Goal: Task Accomplishment & Management: Manage account settings

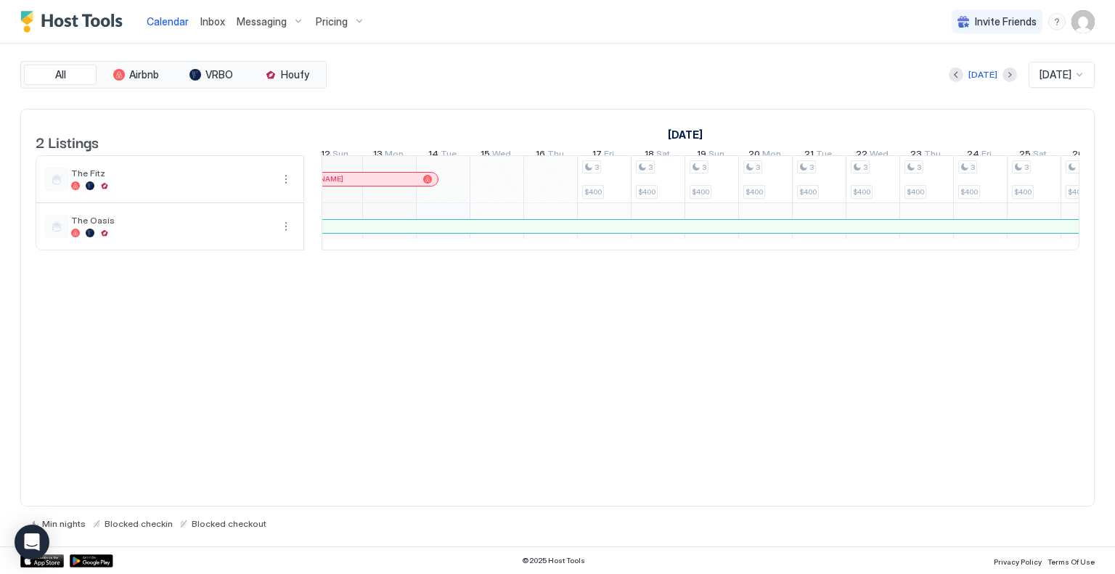
click at [346, 22] on div "Pricing" at bounding box center [340, 21] width 61 height 25
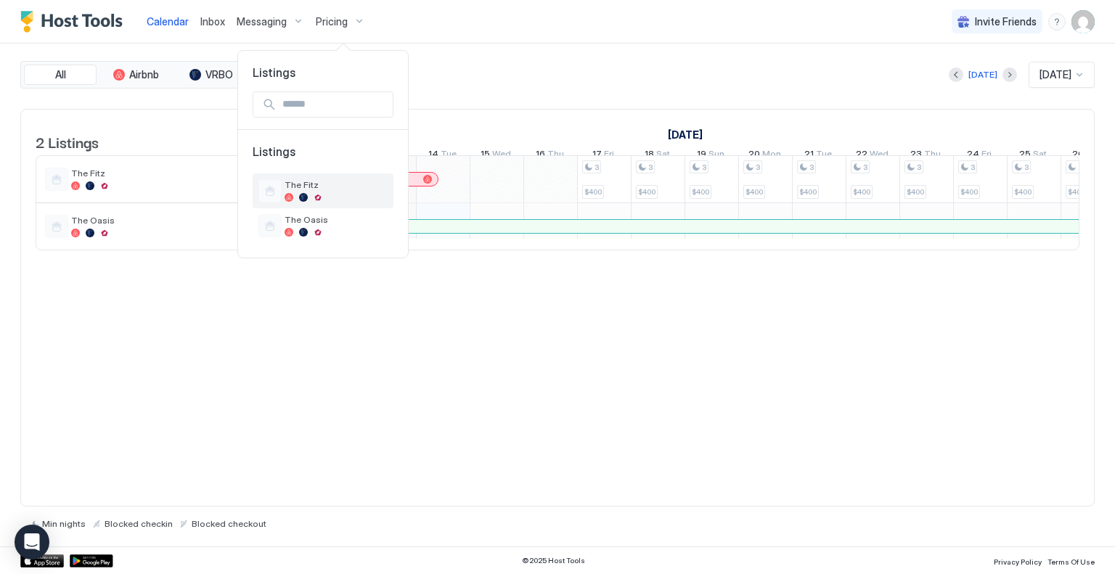
click at [307, 194] on div at bounding box center [303, 197] width 9 height 9
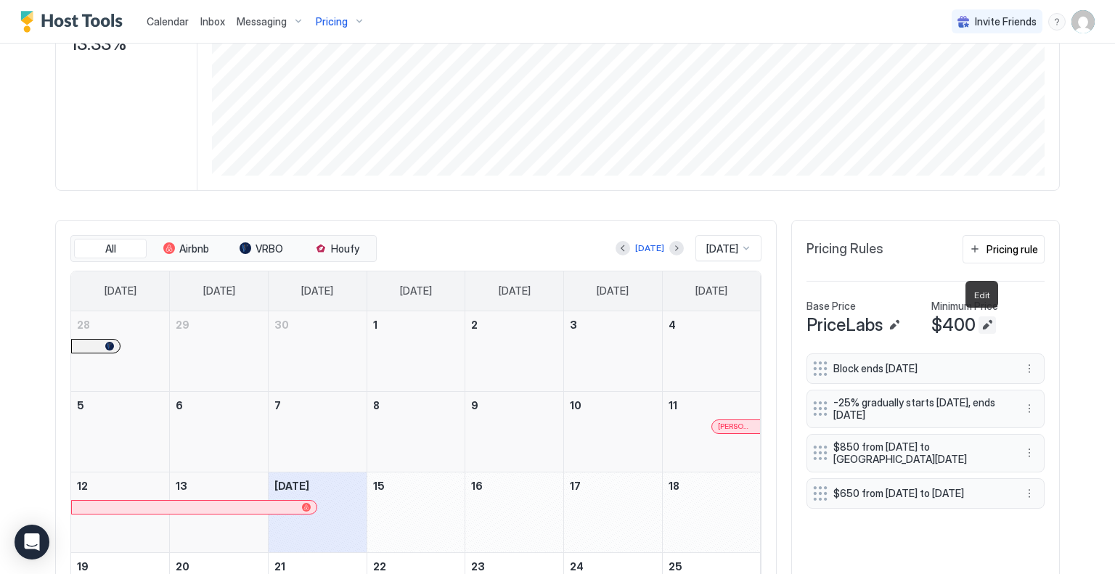
click at [980, 324] on button "Edit" at bounding box center [986, 324] width 17 height 17
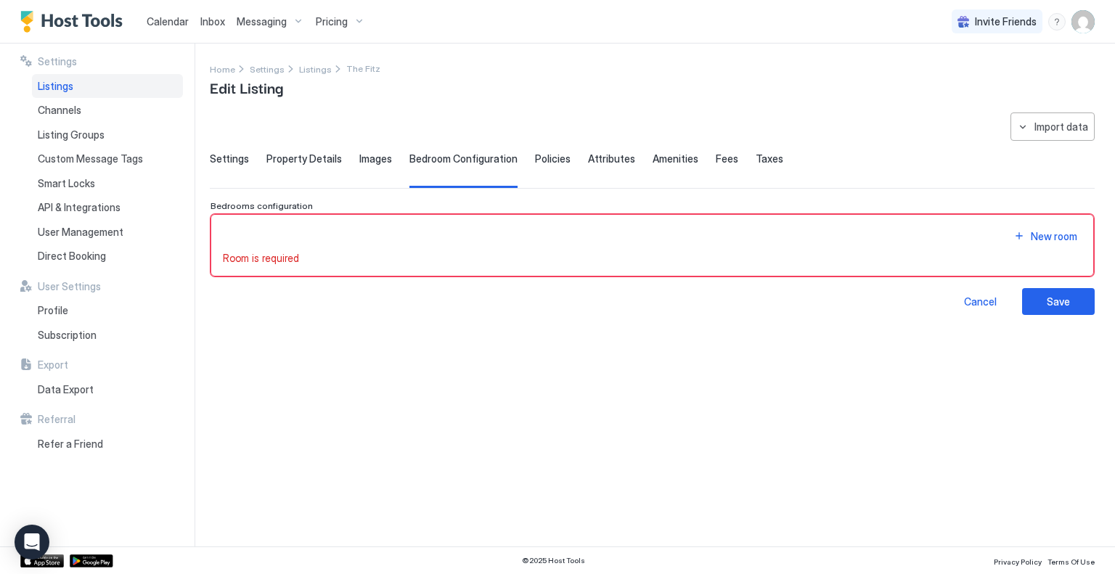
click at [221, 158] on span "Settings" at bounding box center [229, 158] width 39 height 13
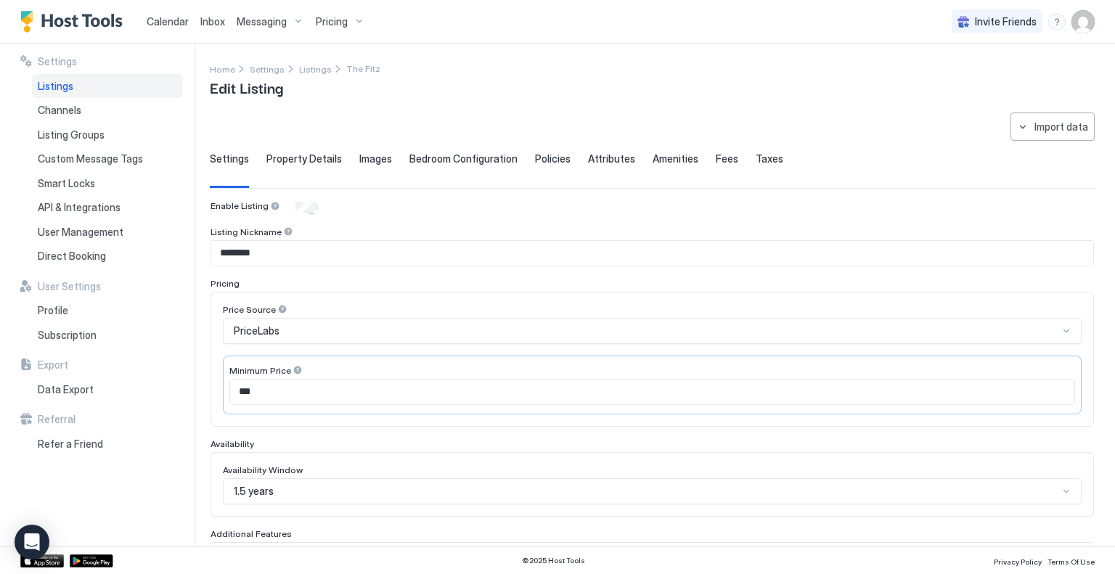
click at [305, 156] on span "Property Details" at bounding box center [303, 158] width 75 height 13
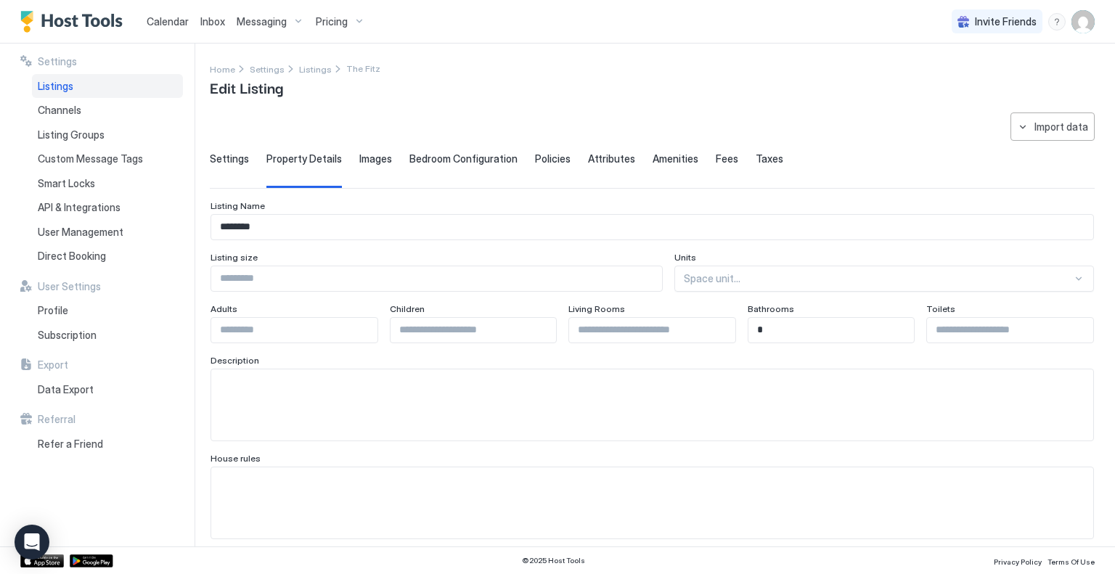
click at [305, 156] on span "Property Details" at bounding box center [303, 158] width 75 height 13
click at [350, 22] on div "Pricing" at bounding box center [340, 21] width 61 height 25
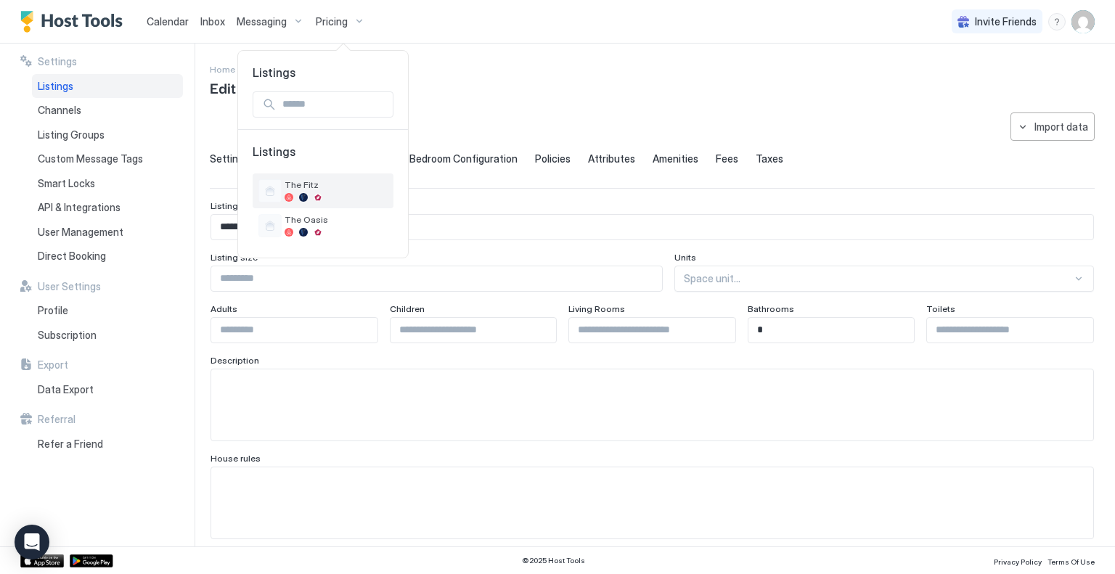
click at [314, 184] on span "The Fitz" at bounding box center [335, 184] width 103 height 11
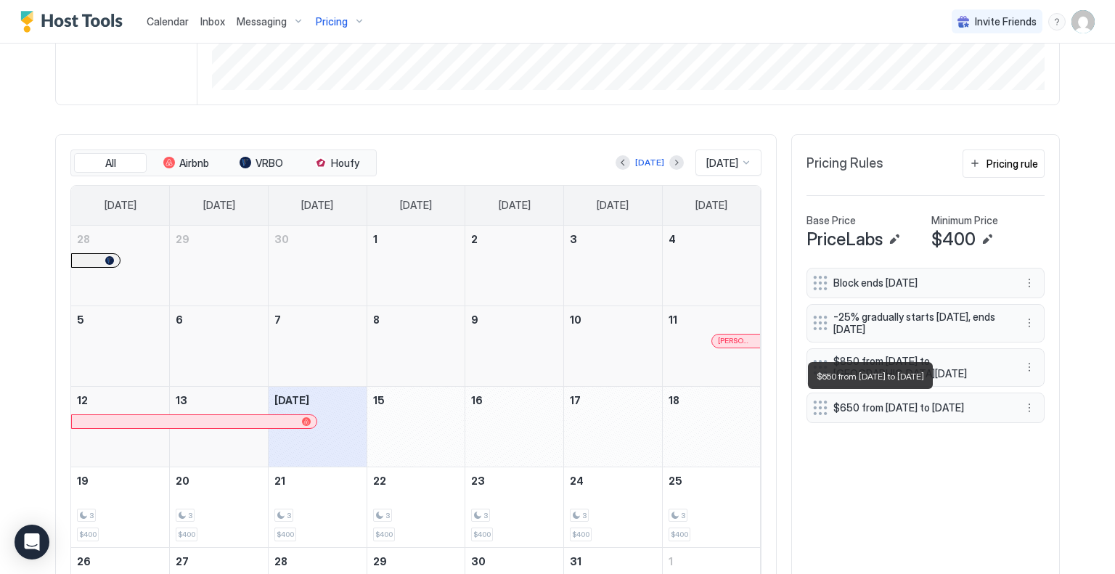
scroll to position [460, 0]
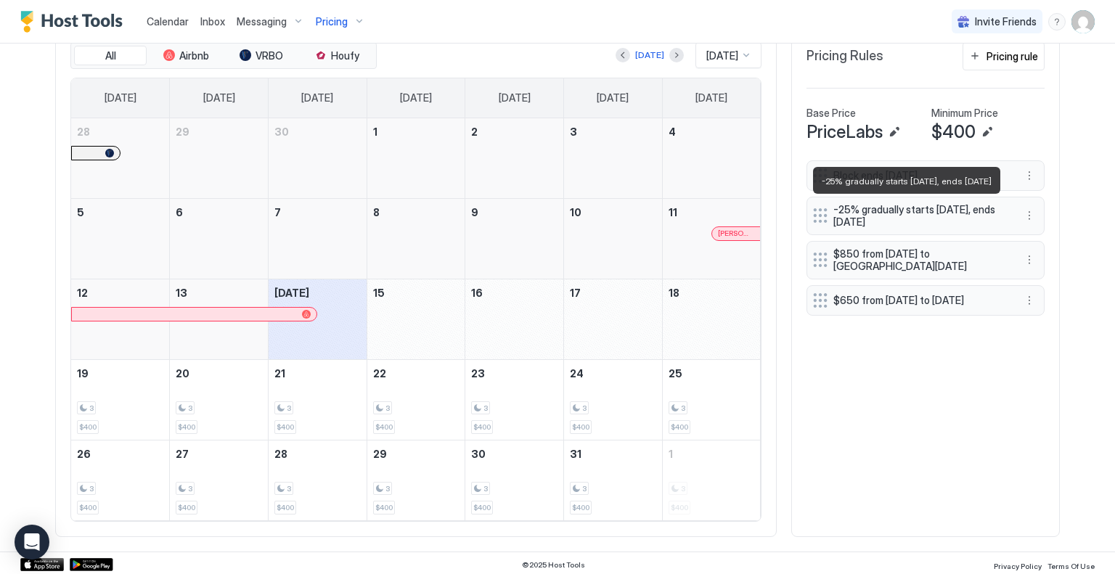
click at [917, 217] on span "-25% gradually starts [DATE], ends [DATE]" at bounding box center [919, 215] width 173 height 25
click at [917, 211] on span "-25% gradually starts [DATE], ends [DATE]" at bounding box center [919, 215] width 173 height 25
click at [1022, 211] on button "More options" at bounding box center [1028, 215] width 17 height 17
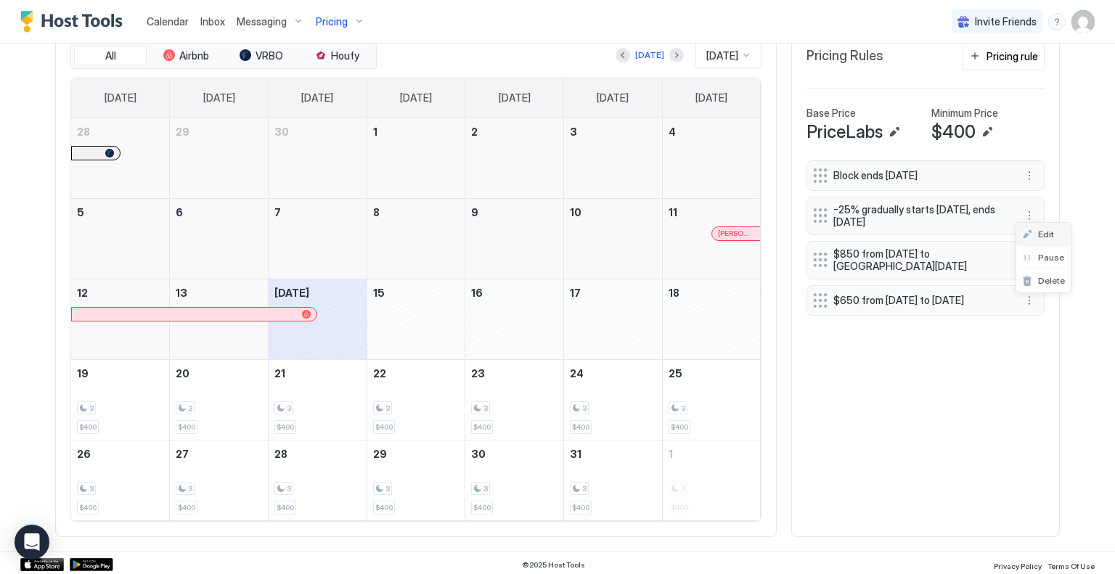
click at [1041, 238] on span "Edit" at bounding box center [1046, 234] width 16 height 11
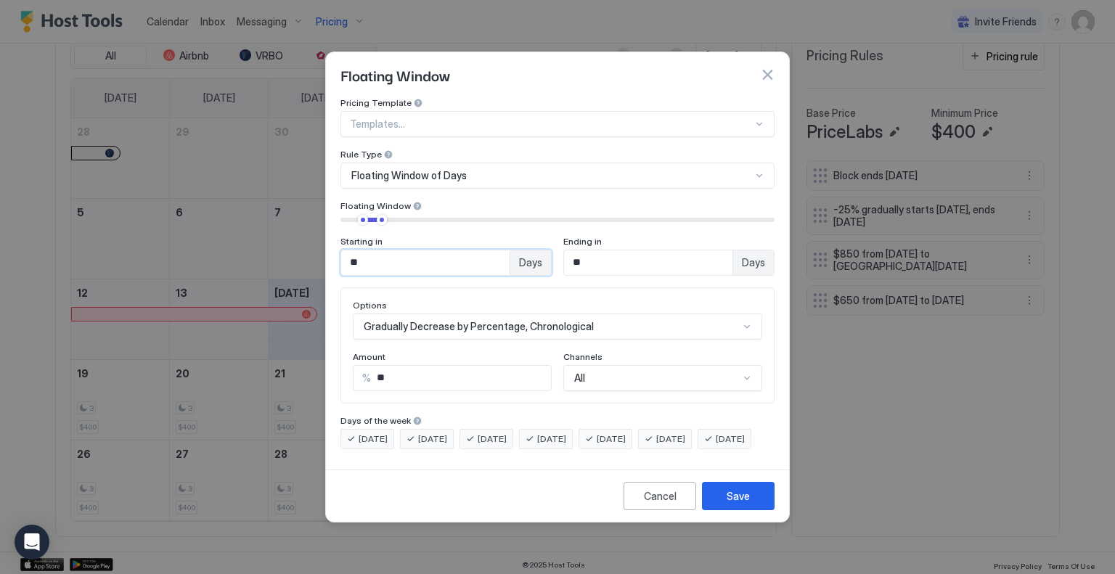
drag, startPoint x: 361, startPoint y: 252, endPoint x: 341, endPoint y: 252, distance: 19.6
click at [341, 252] on input "**" at bounding box center [425, 262] width 168 height 25
drag, startPoint x: 374, startPoint y: 249, endPoint x: 345, endPoint y: 253, distance: 29.3
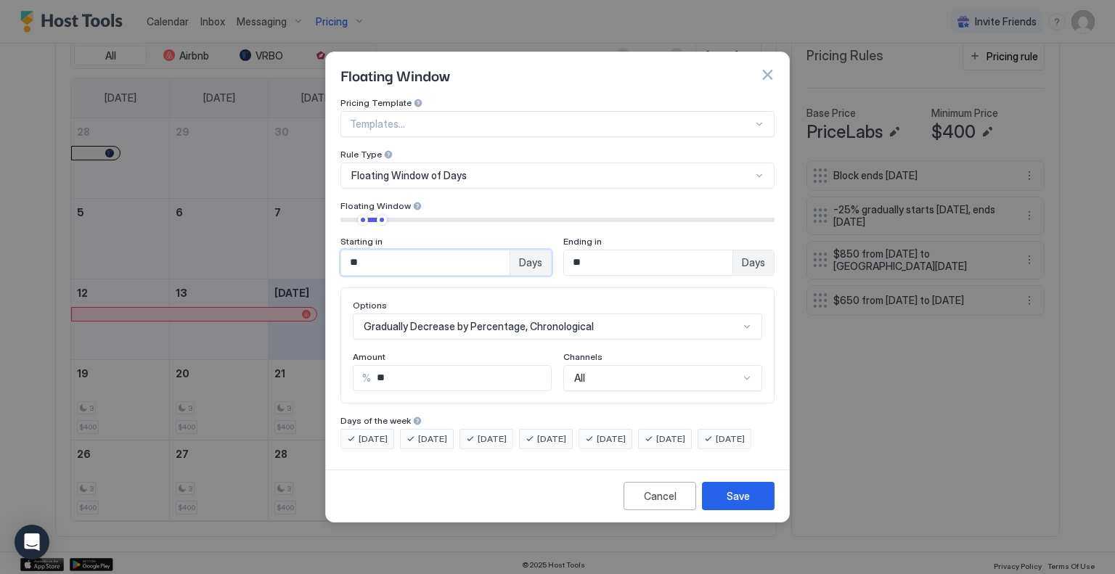
click at [345, 253] on input "**" at bounding box center [425, 262] width 168 height 25
type input "*"
drag, startPoint x: 591, startPoint y: 249, endPoint x: 570, endPoint y: 249, distance: 21.8
click at [570, 250] on input "**" at bounding box center [648, 262] width 168 height 25
type input "*"
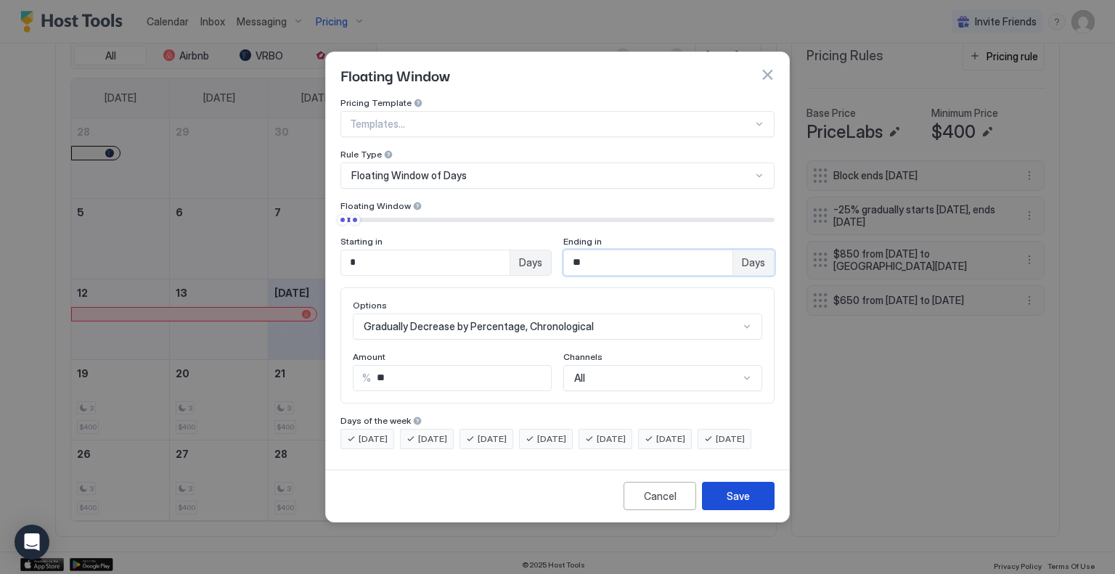
type input "**"
click at [729, 504] on div "Save" at bounding box center [737, 495] width 23 height 15
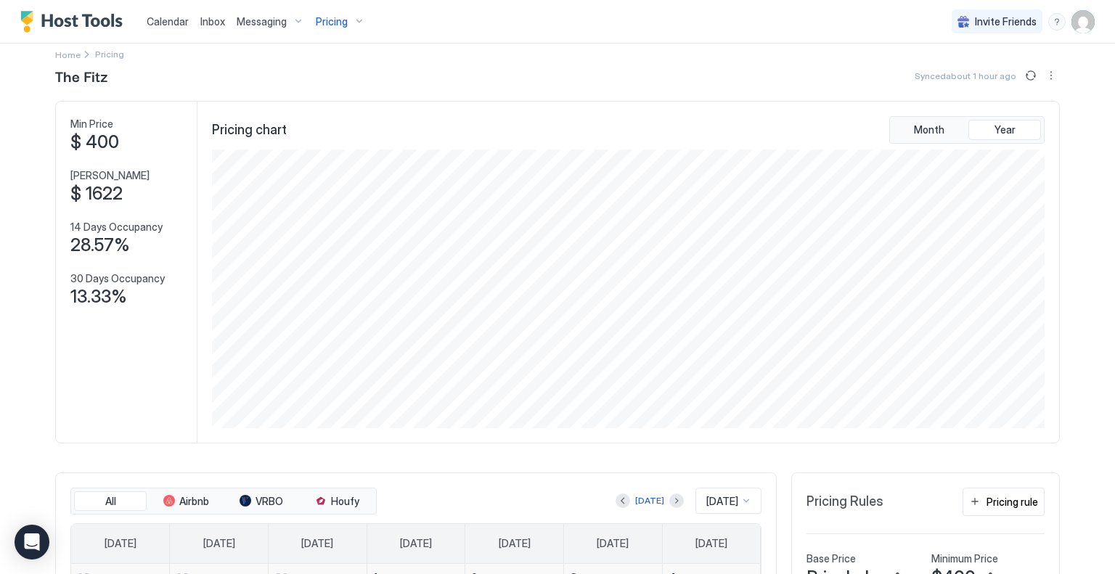
scroll to position [0, 0]
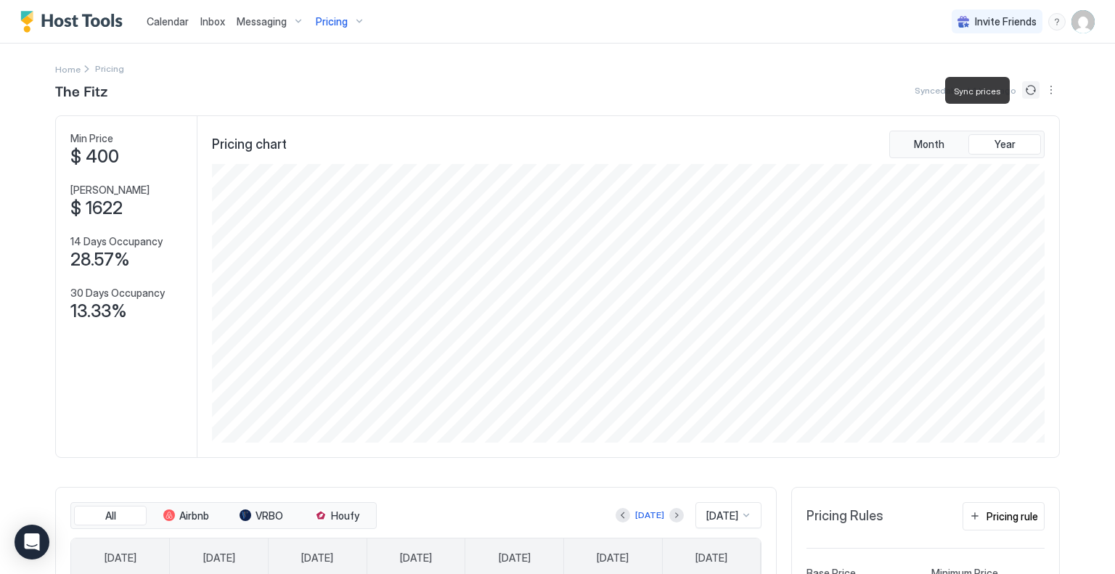
click at [1022, 89] on button "Sync prices" at bounding box center [1030, 89] width 17 height 17
click at [109, 147] on span "$ 400" at bounding box center [94, 157] width 49 height 22
click at [1079, 22] on img "User profile" at bounding box center [1082, 21] width 23 height 23
click at [946, 83] on span "Settings" at bounding box center [941, 81] width 39 height 13
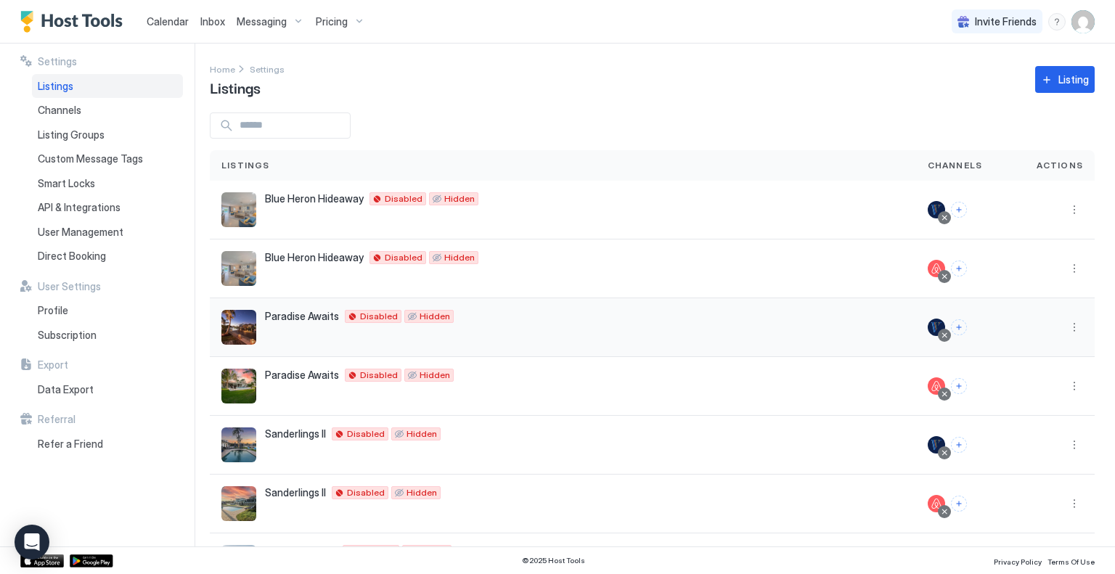
scroll to position [277, 0]
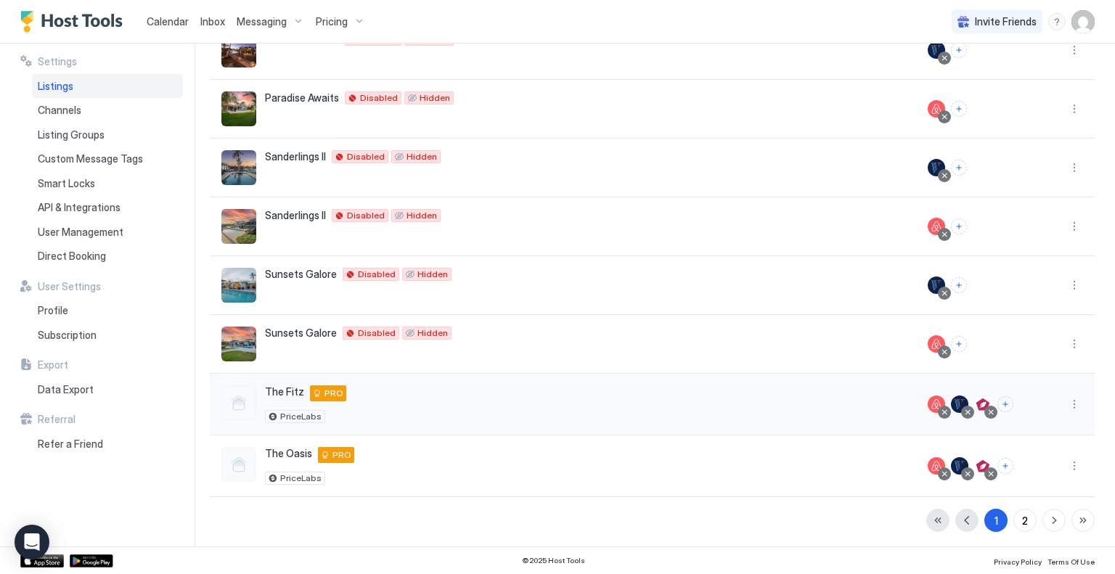
click at [793, 408] on div "The Fitz [STREET_ADDRESS] PRO PriceLabs" at bounding box center [562, 404] width 683 height 38
click at [1065, 403] on button "More options" at bounding box center [1073, 403] width 17 height 17
click at [1006, 445] on span "Pricing" at bounding box center [1012, 445] width 29 height 11
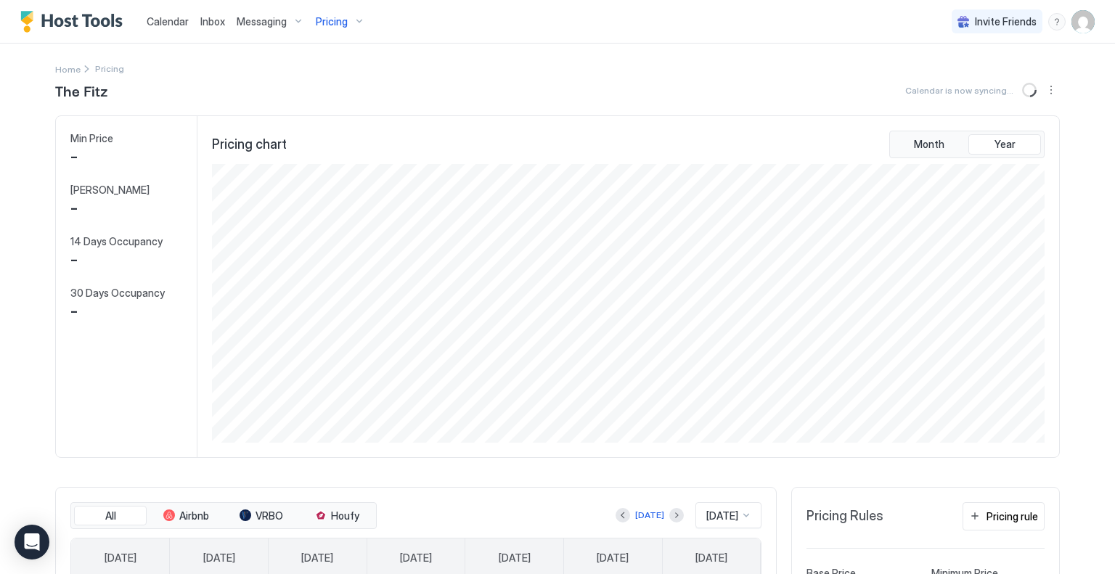
scroll to position [279, 836]
click at [1026, 89] on button "Sync prices" at bounding box center [1030, 89] width 17 height 17
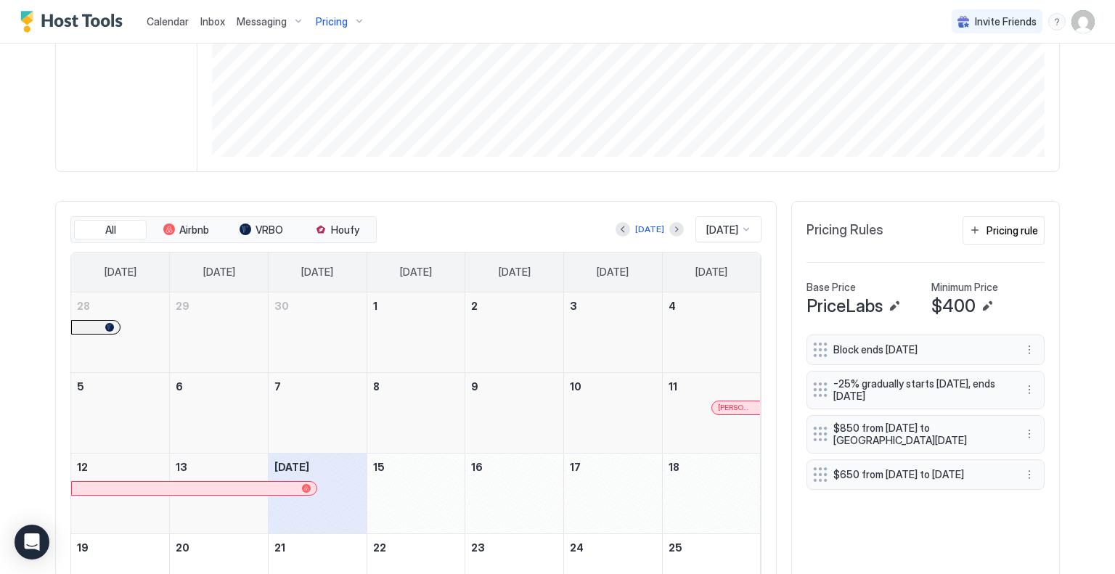
scroll to position [287, 0]
click at [979, 304] on button "Edit" at bounding box center [986, 305] width 17 height 17
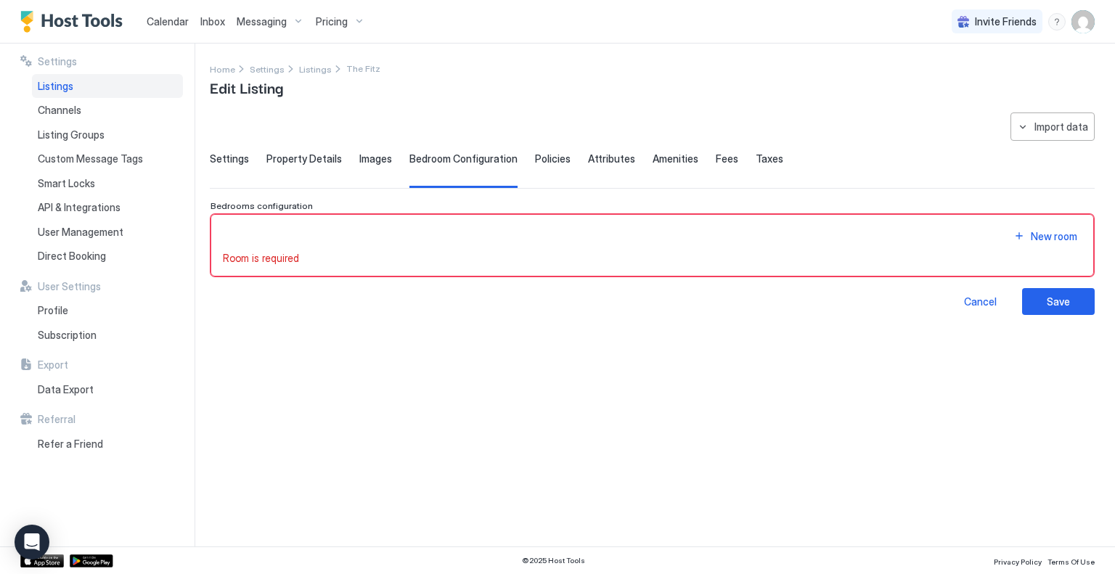
click at [303, 160] on span "Property Details" at bounding box center [303, 158] width 75 height 13
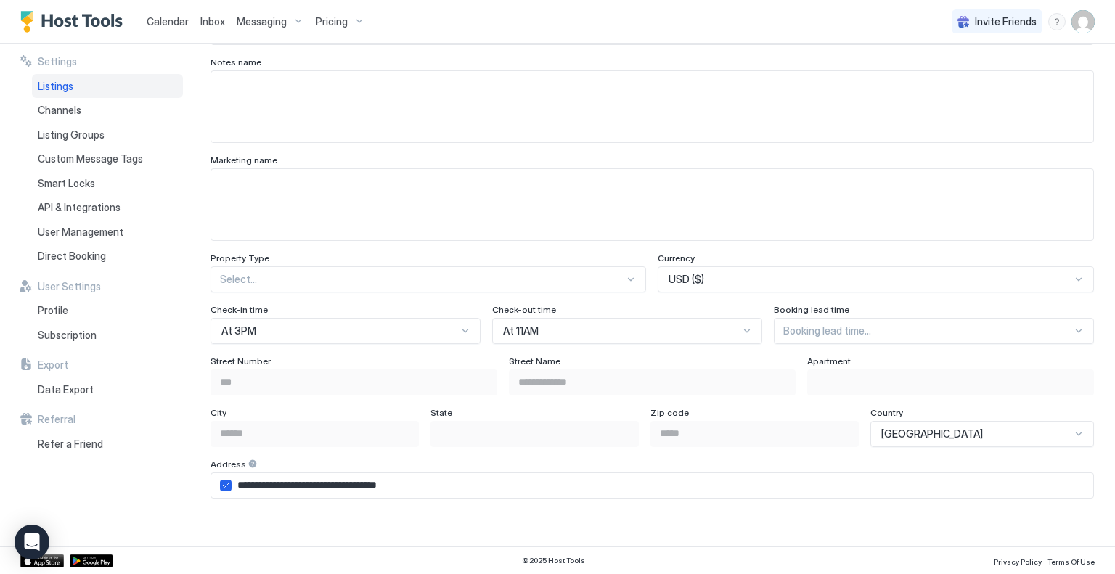
scroll to position [692, 0]
click at [627, 280] on div "Select..." at bounding box center [427, 278] width 435 height 26
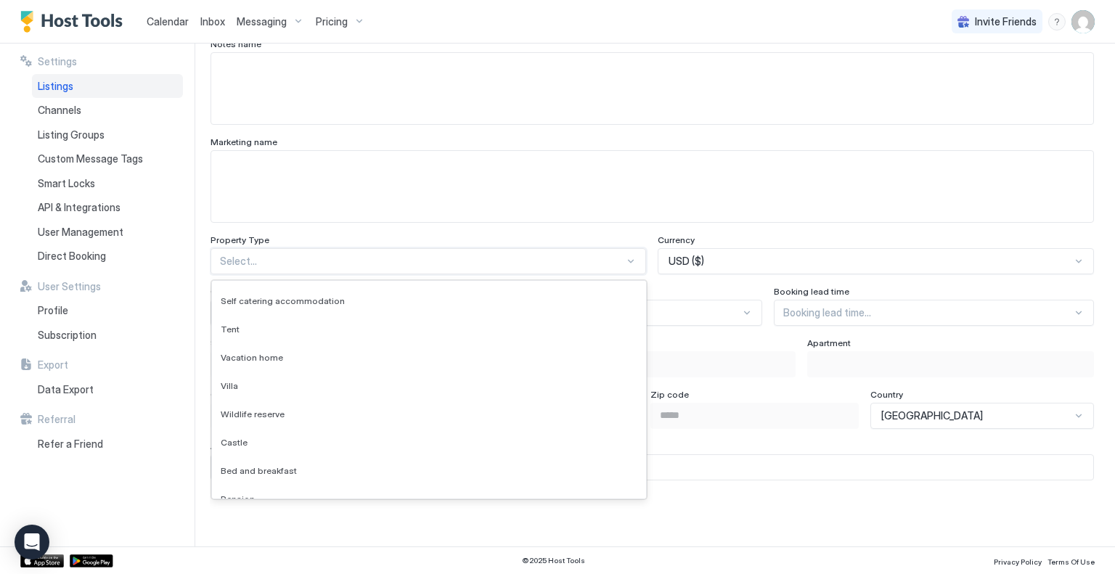
scroll to position [1297, 0]
click at [704, 163] on textarea "Input Field" at bounding box center [652, 186] width 882 height 71
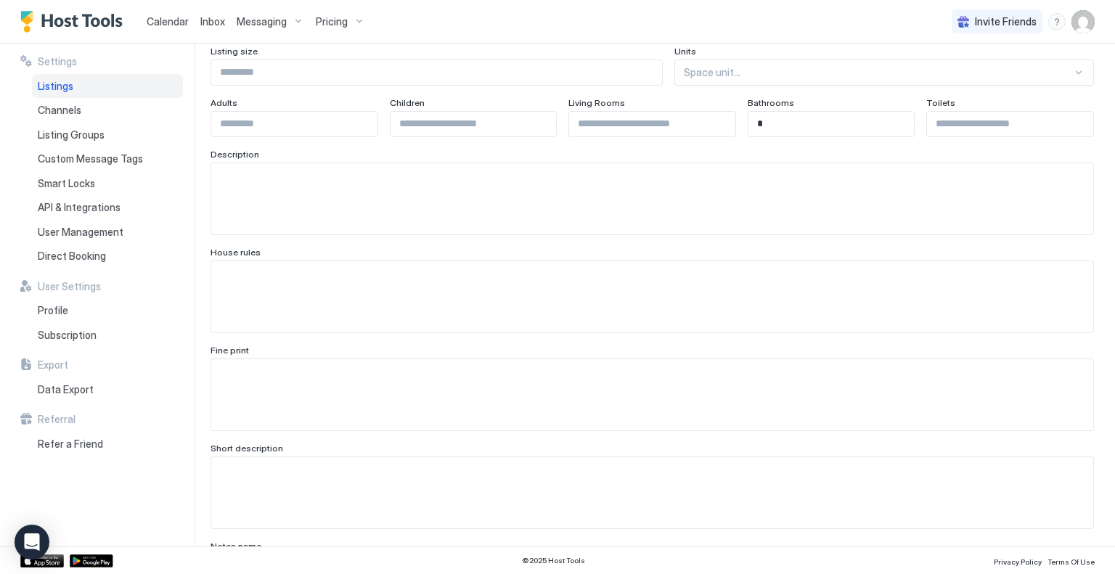
scroll to position [0, 0]
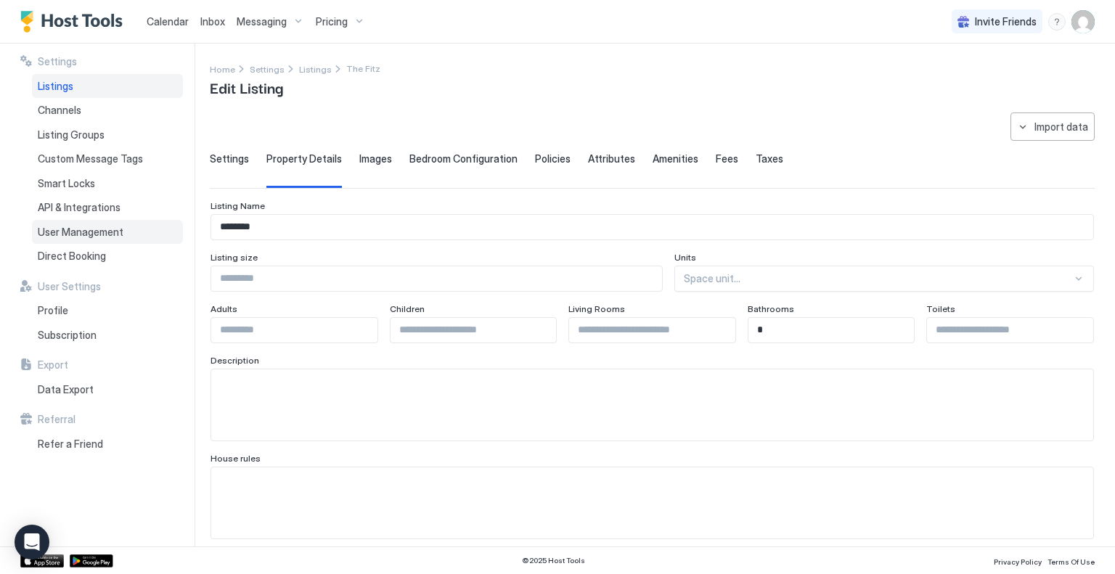
click at [104, 231] on span "User Management" at bounding box center [81, 232] width 86 height 13
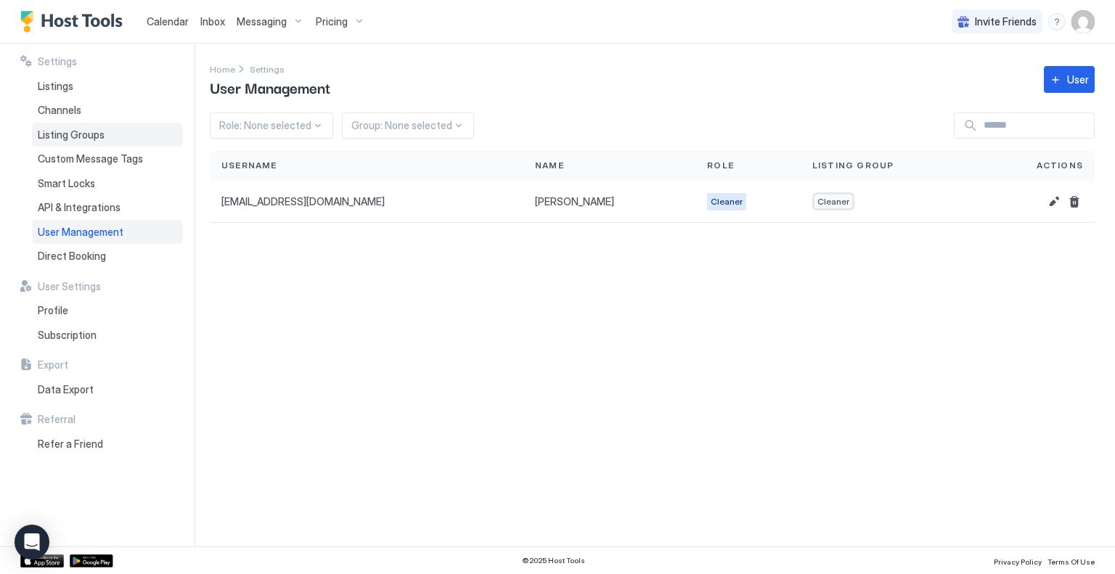
click at [91, 134] on span "Listing Groups" at bounding box center [71, 134] width 67 height 13
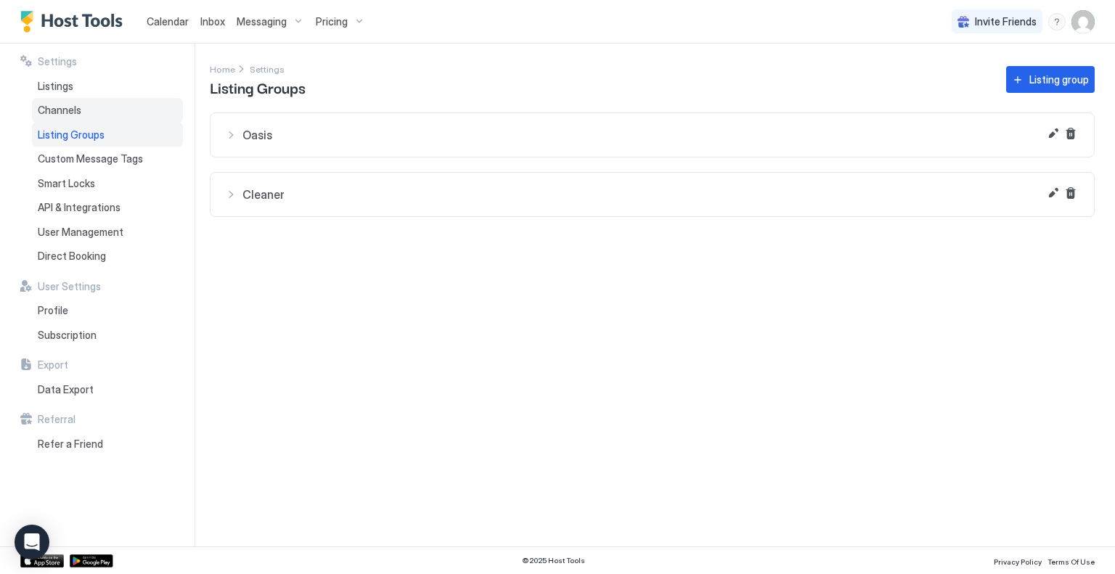
click at [68, 107] on span "Channels" at bounding box center [60, 110] width 44 height 13
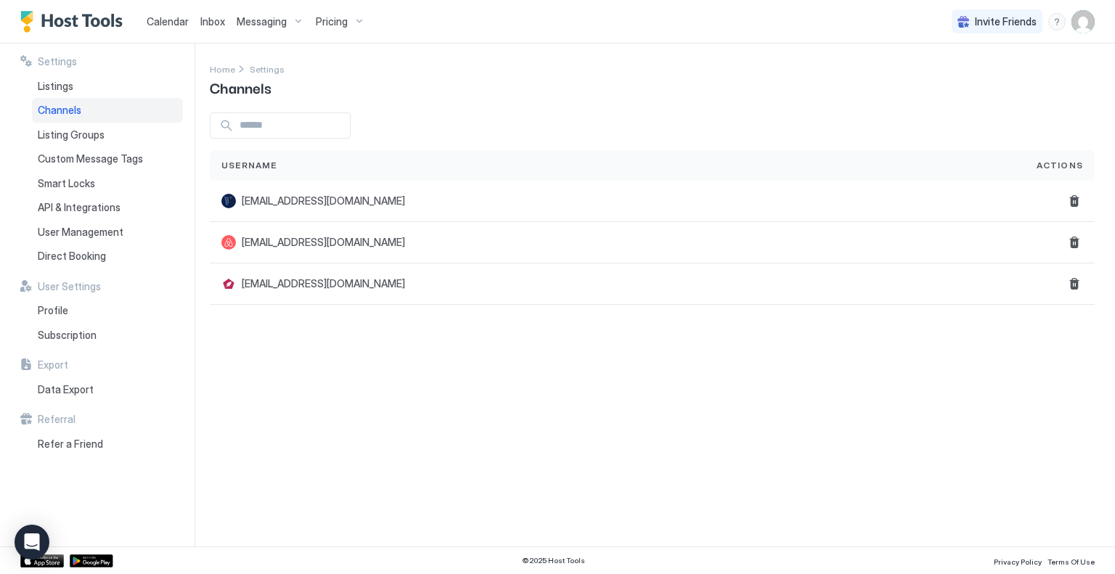
click at [60, 72] on div "Settings Listings Channels Listing Groups Custom Message Tags Smart Locks API &…" at bounding box center [101, 161] width 163 height 213
click at [58, 87] on span "Listings" at bounding box center [56, 86] width 36 height 13
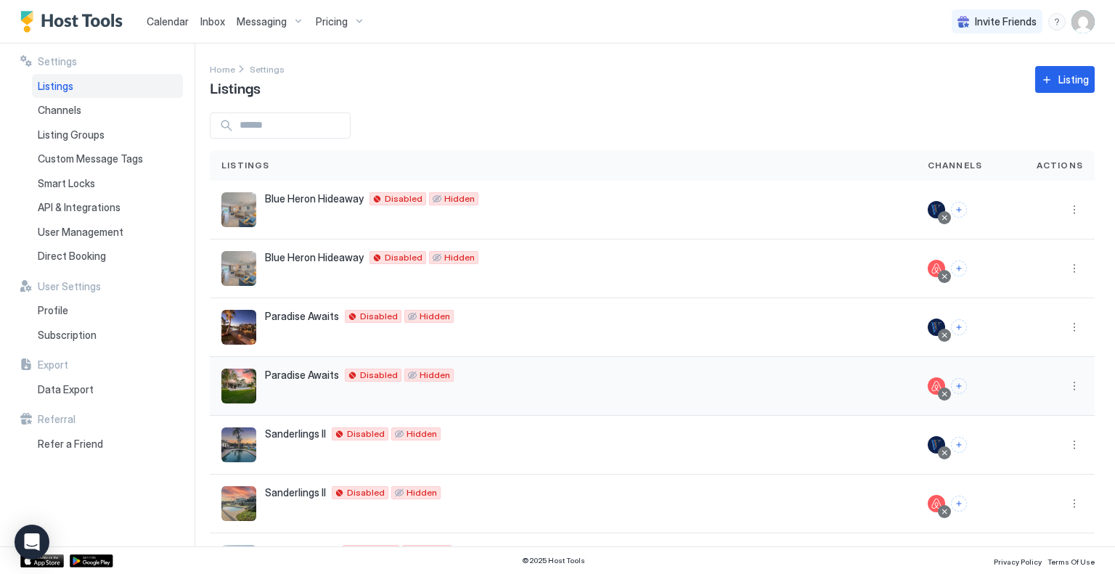
scroll to position [277, 0]
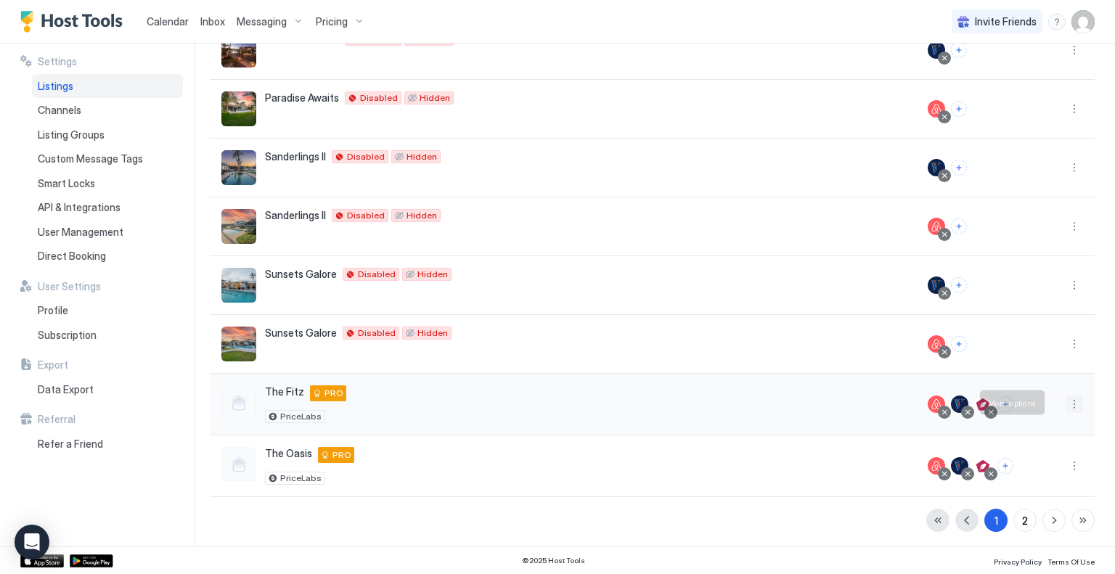
click at [1065, 406] on button "More options" at bounding box center [1073, 403] width 17 height 17
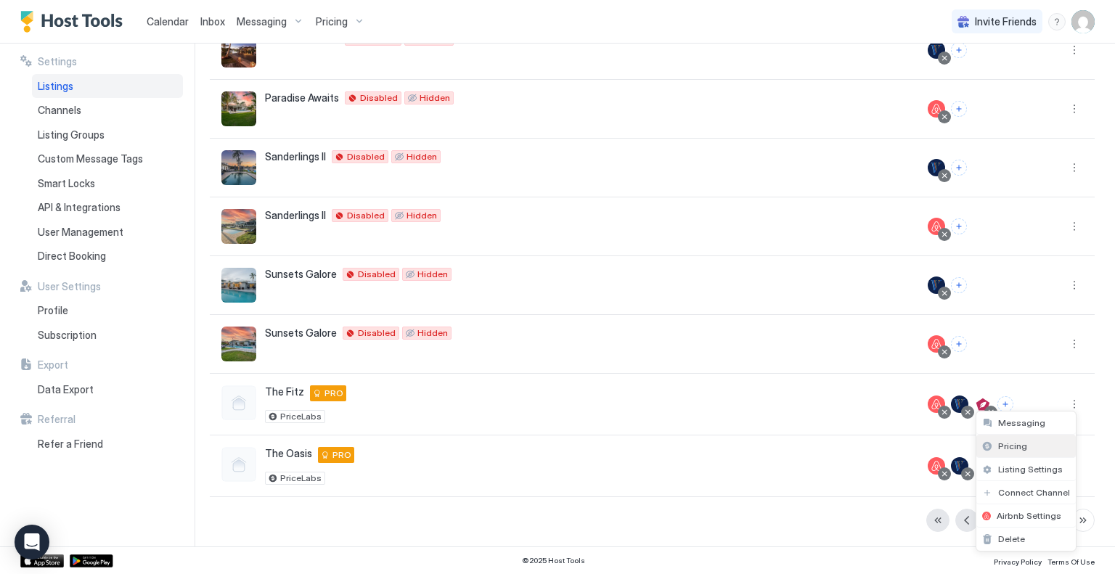
click at [1014, 440] on span "Pricing" at bounding box center [1012, 445] width 29 height 11
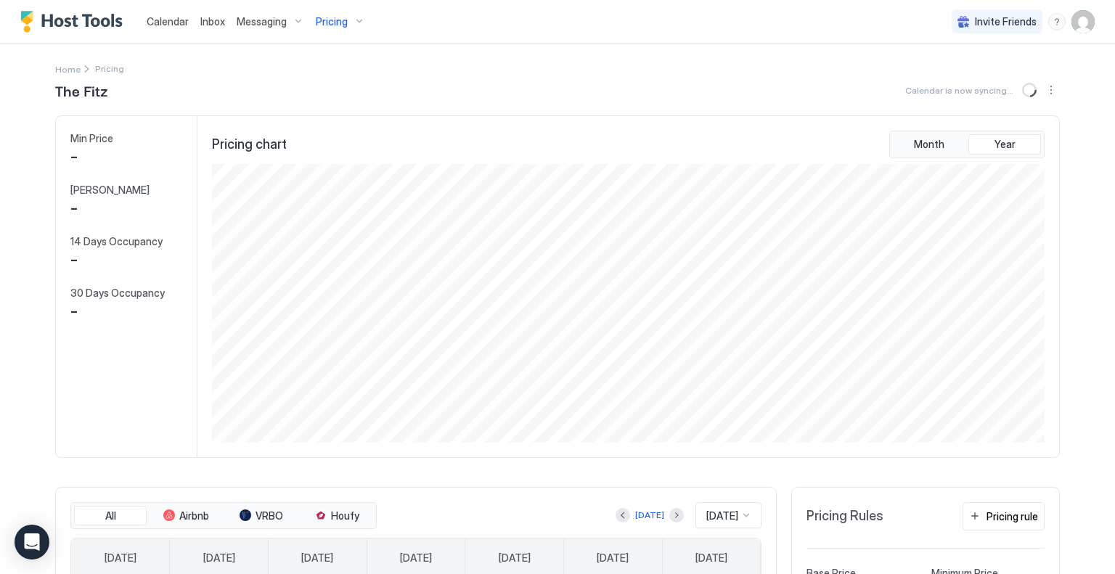
scroll to position [279, 836]
click at [192, 502] on div "All Airbnb VRBO Houfy" at bounding box center [223, 516] width 306 height 28
click at [190, 514] on span "Airbnb" at bounding box center [194, 515] width 30 height 13
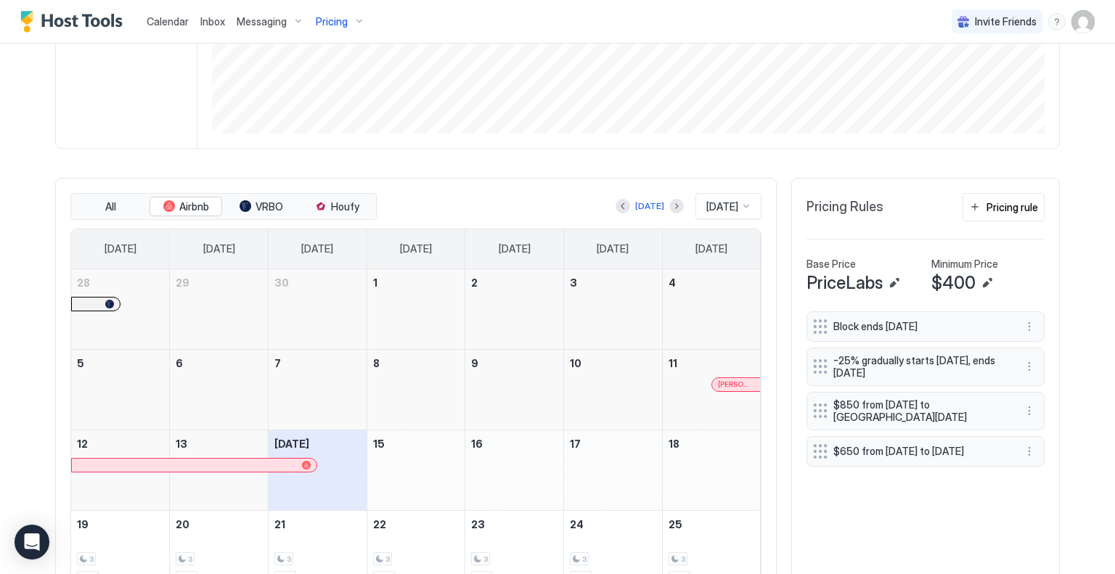
scroll to position [310, 0]
click at [979, 278] on button "Edit" at bounding box center [986, 282] width 17 height 17
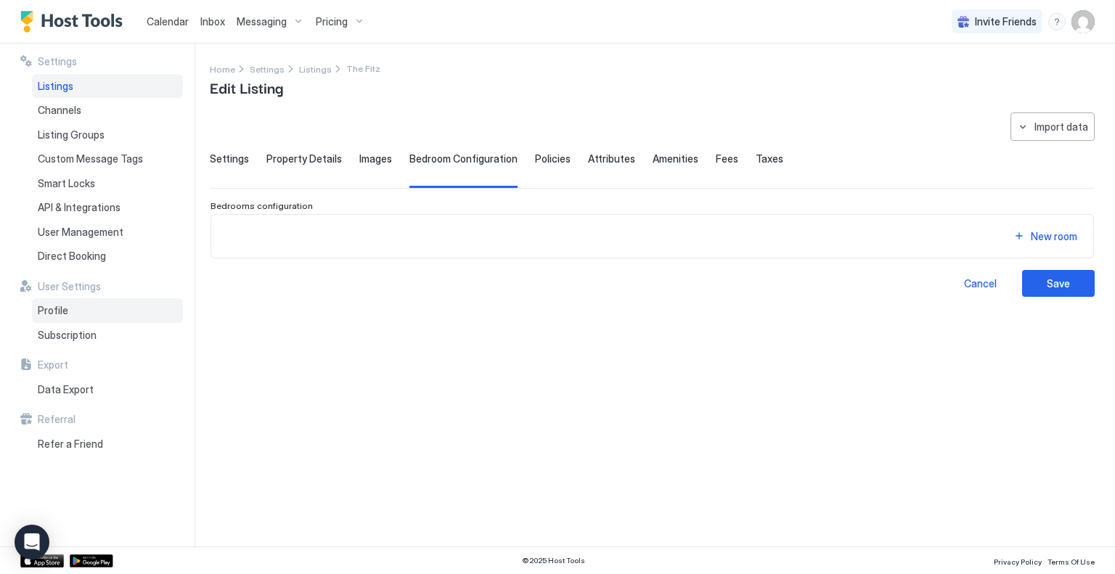
click at [59, 308] on span "Profile" at bounding box center [53, 310] width 30 height 13
